Goal: Task Accomplishment & Management: Use online tool/utility

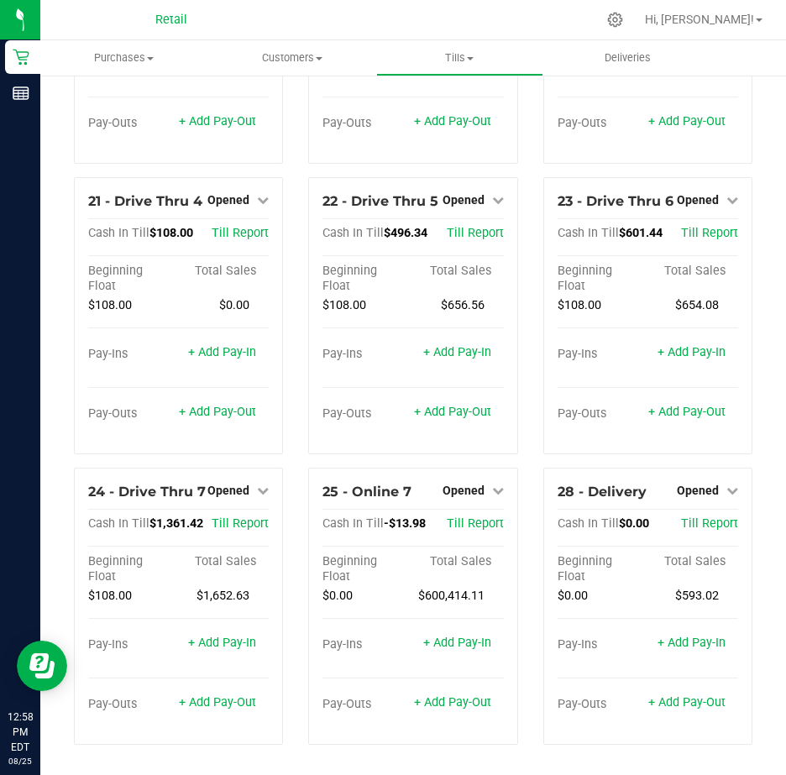
scroll to position [1870, 0]
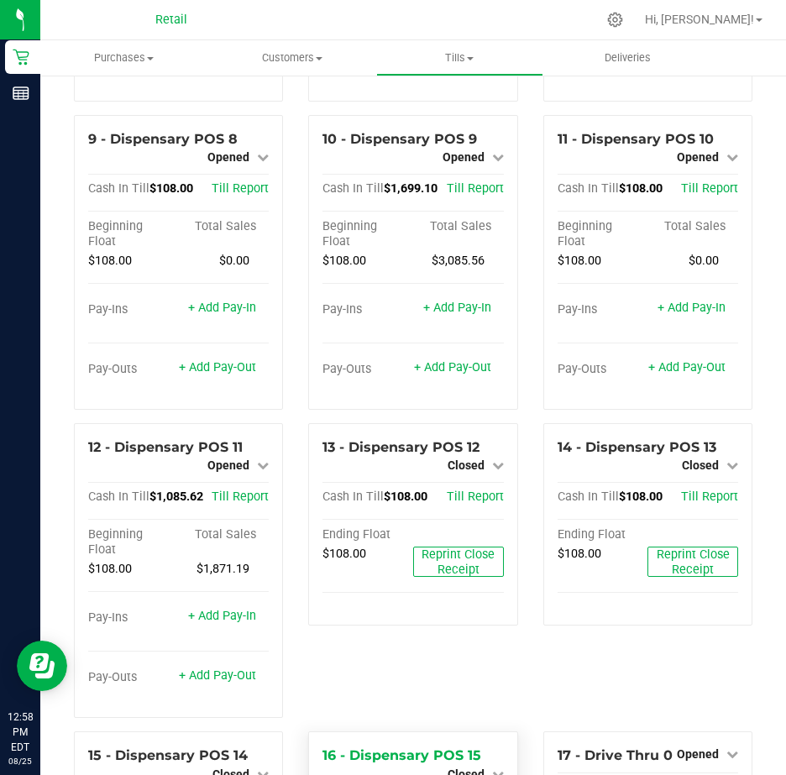
scroll to position [695, 0]
